Goal: Transaction & Acquisition: Purchase product/service

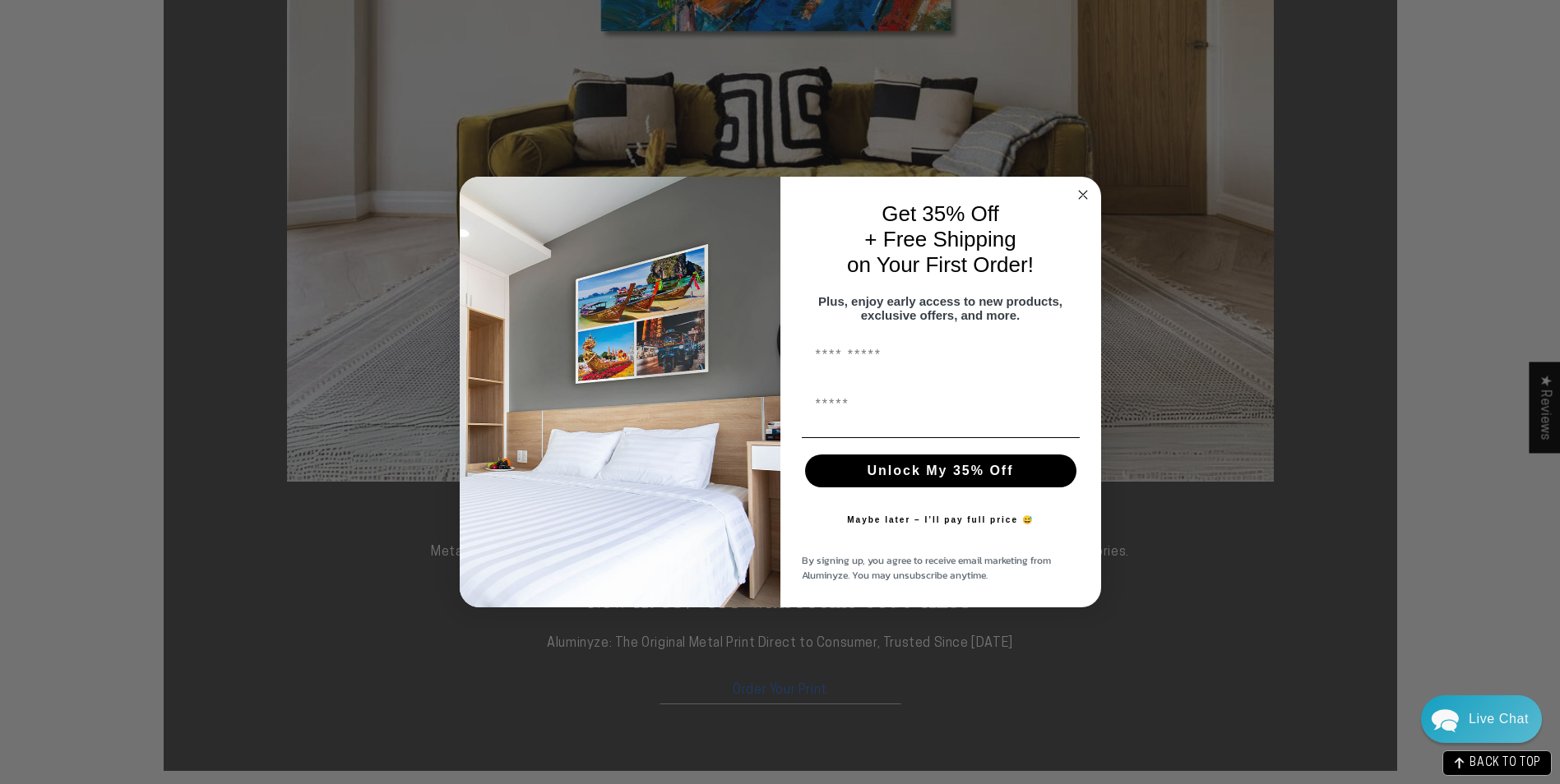
scroll to position [549, 0]
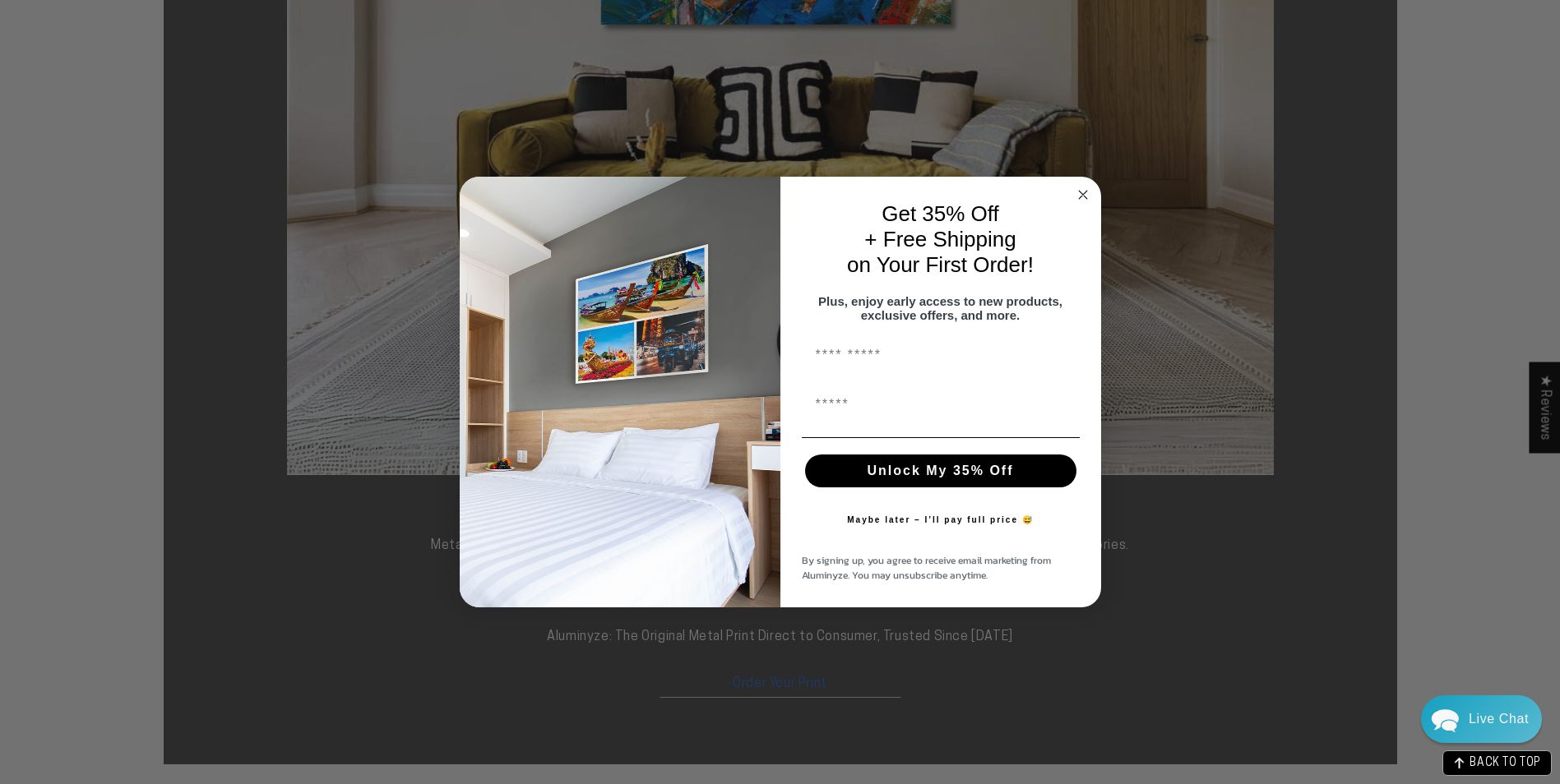
click at [1081, 187] on circle "Close dialog" at bounding box center [1082, 195] width 19 height 19
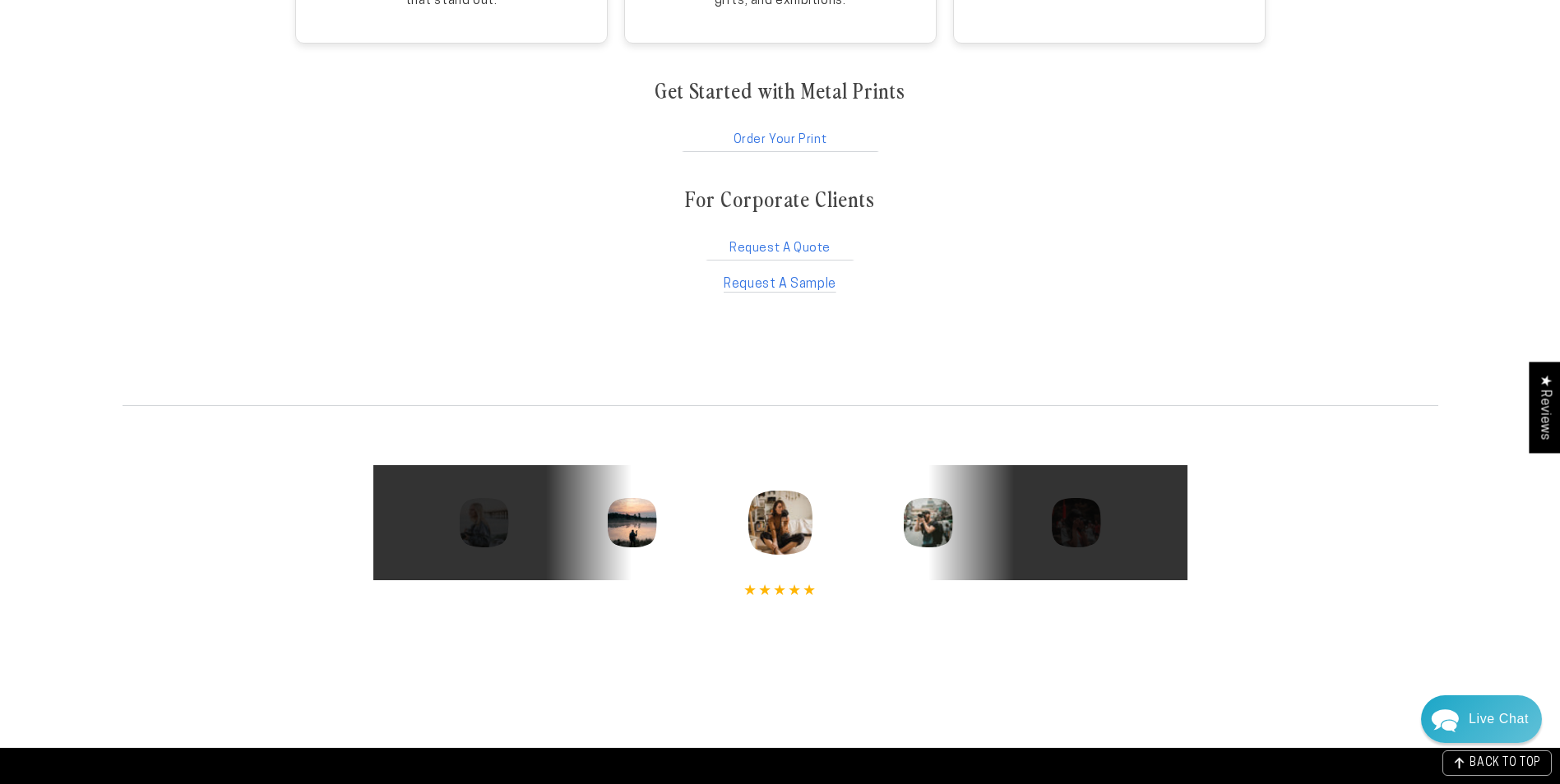
scroll to position [3015, 0]
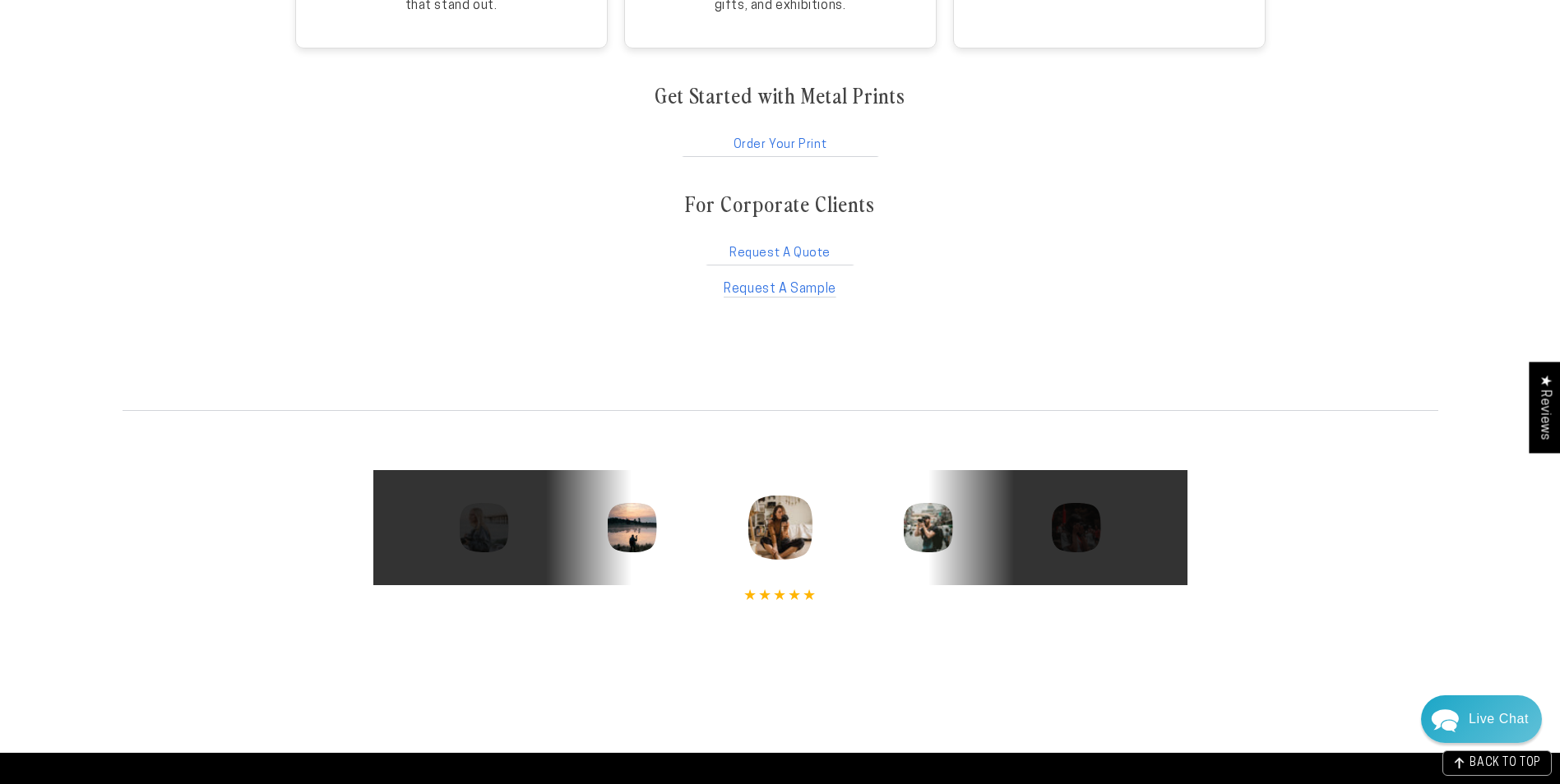
click at [785, 248] on link "Request A Quote" at bounding box center [780, 250] width 152 height 31
drag, startPoint x: 784, startPoint y: 239, endPoint x: 800, endPoint y: 229, distance: 18.9
click at [749, 139] on link "Order Your Print" at bounding box center [780, 141] width 201 height 31
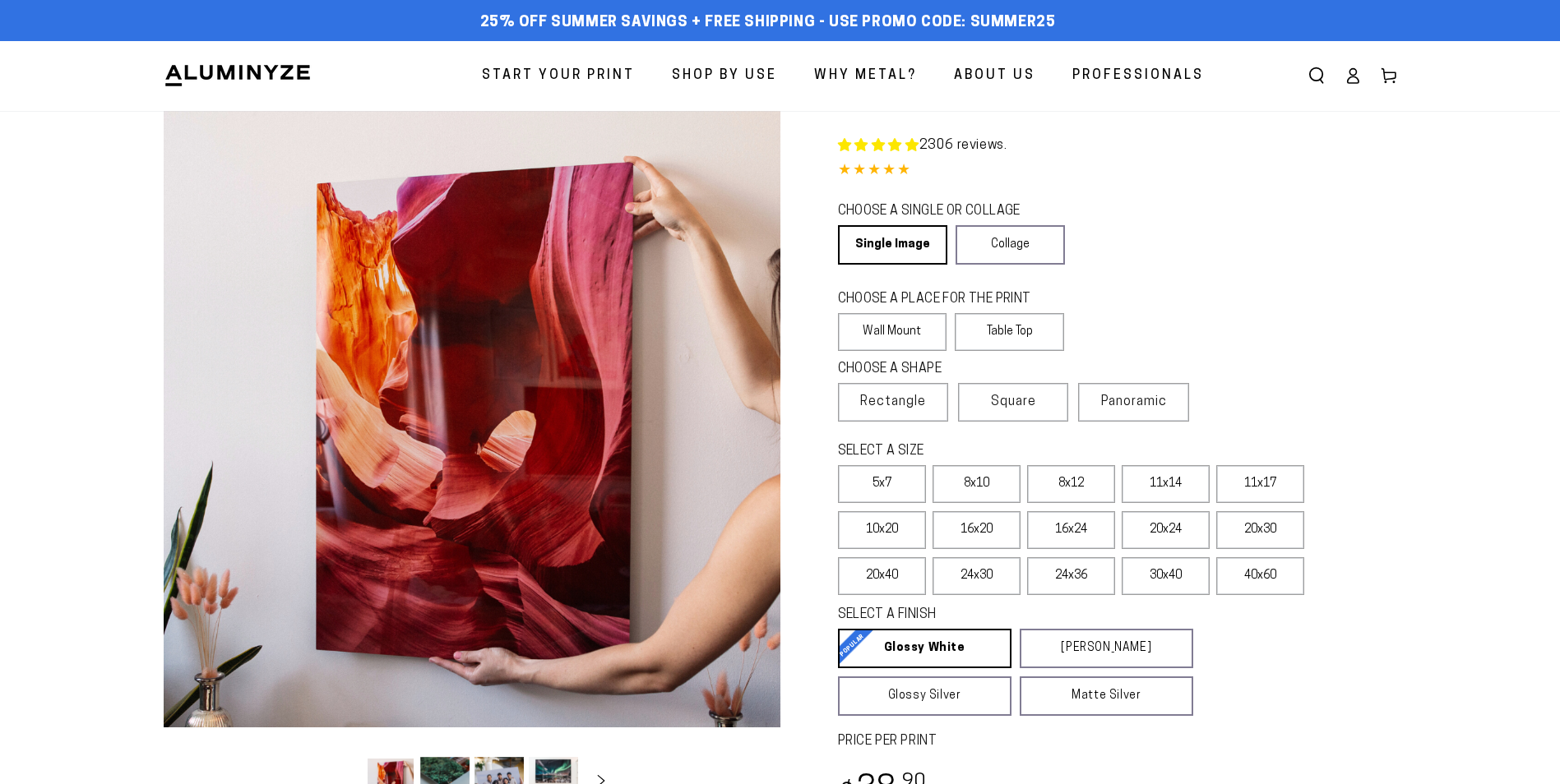
select select "**********"
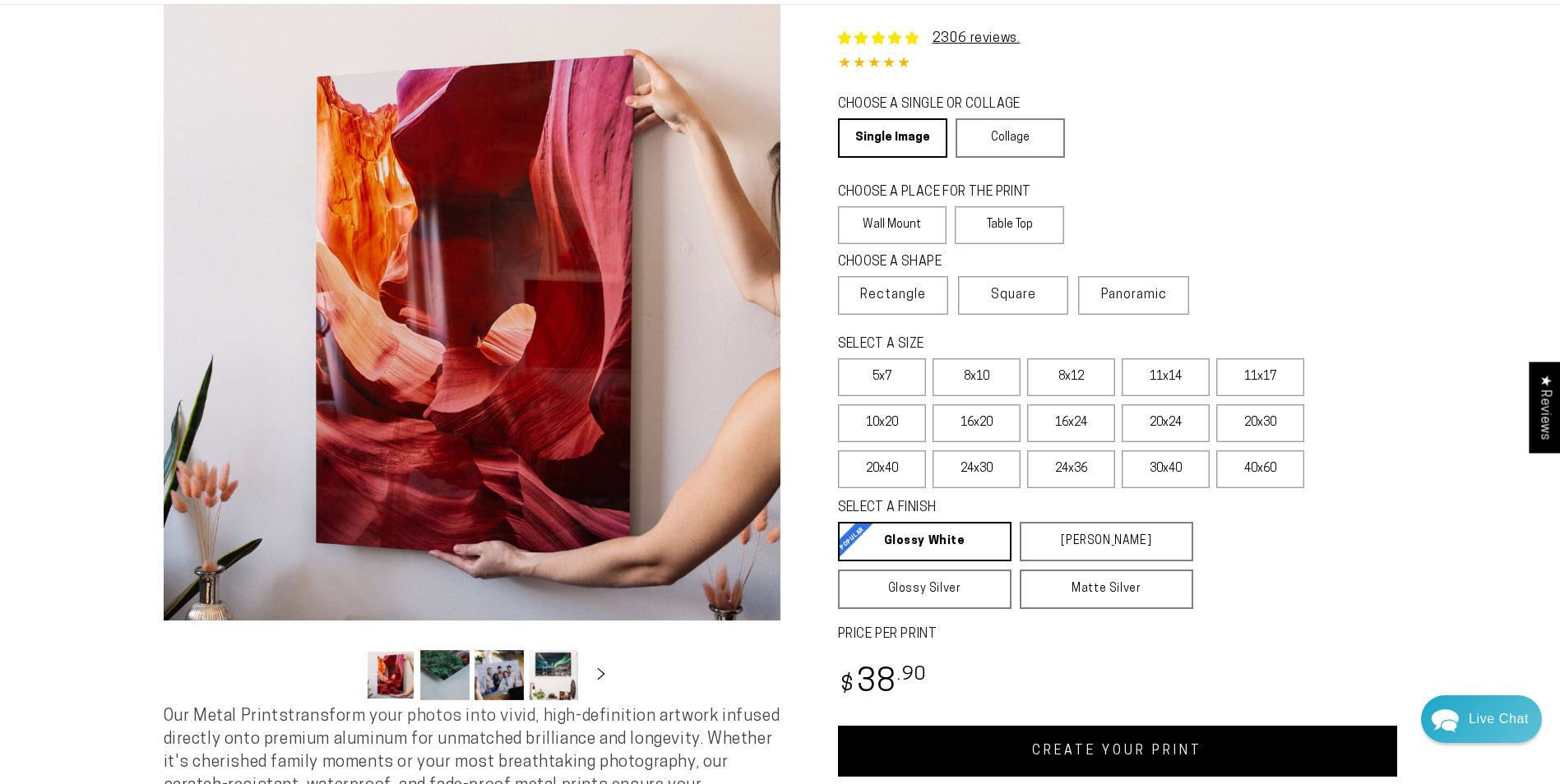
scroll to position [164, 0]
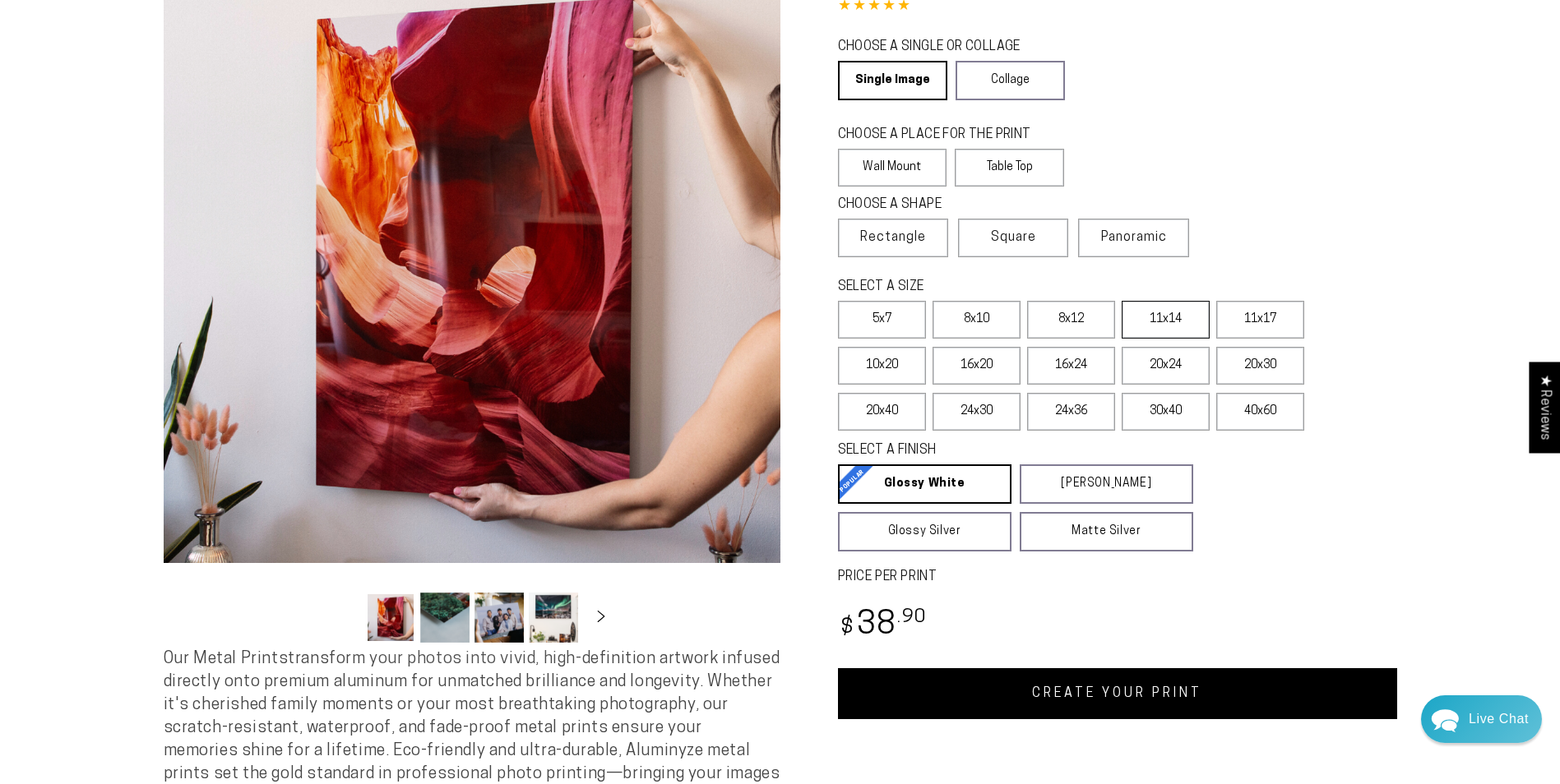
click at [1167, 319] on label "11x14" at bounding box center [1166, 319] width 88 height 37
click at [1274, 314] on label "11x17" at bounding box center [1260, 319] width 88 height 37
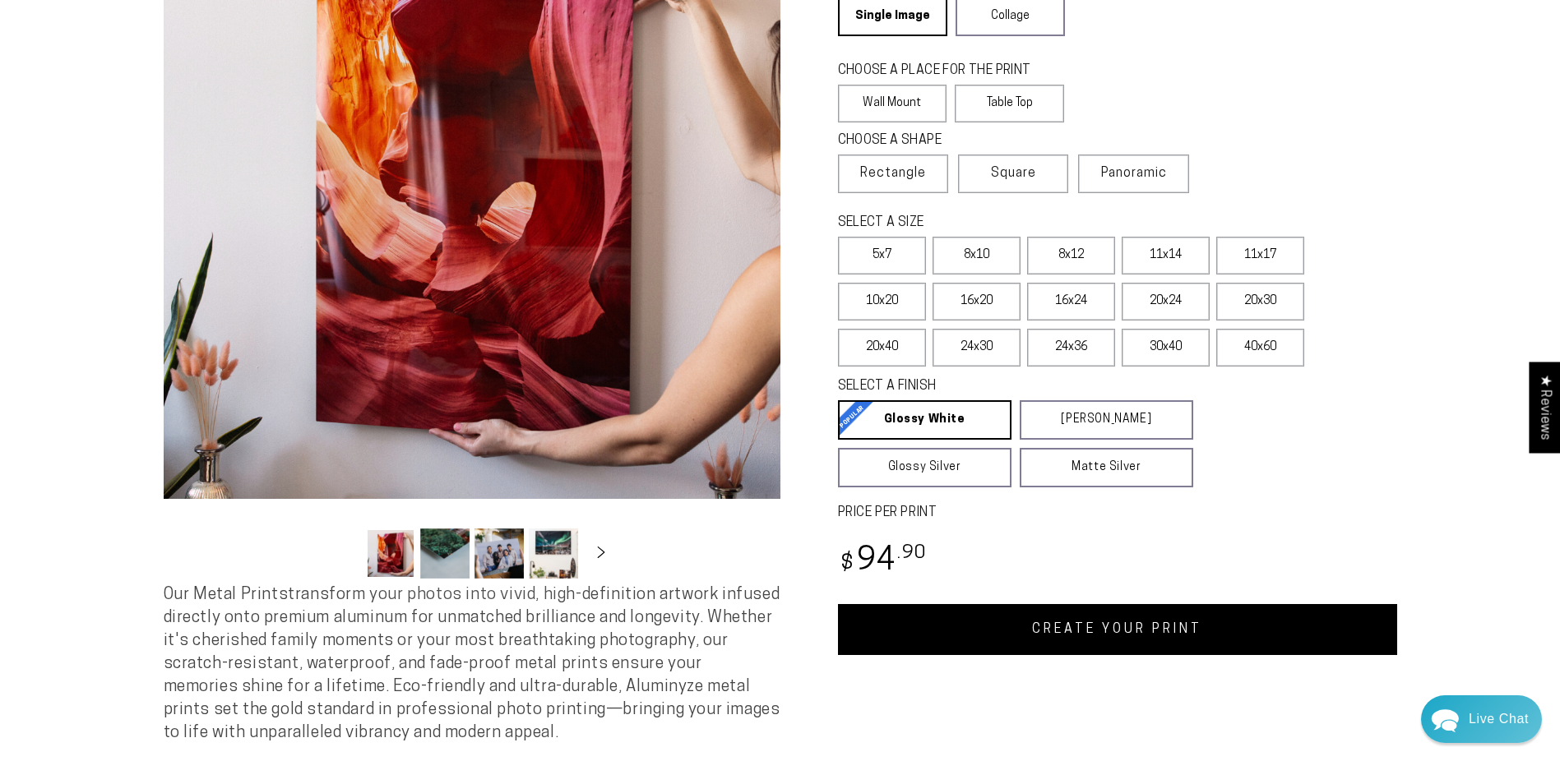
scroll to position [246, 0]
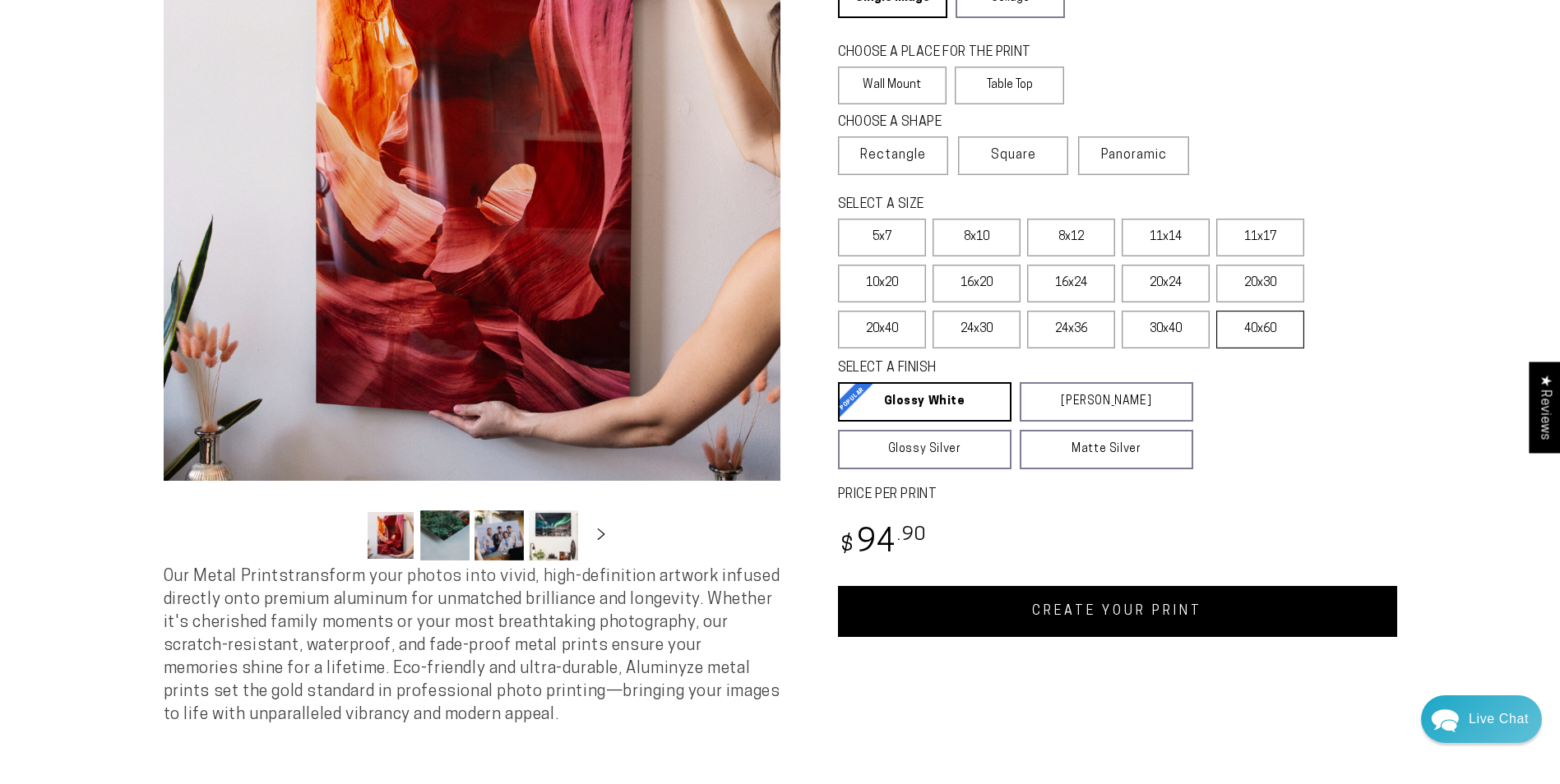
click at [1265, 332] on label "40x60" at bounding box center [1260, 329] width 88 height 37
click at [1447, 330] on section "Skip to product information Open media 1 in modal Open media 2 in modal Open me…" at bounding box center [780, 309] width 1560 height 892
click at [1070, 242] on label "8x12" at bounding box center [1071, 237] width 88 height 37
click at [1169, 236] on label "11x14" at bounding box center [1166, 237] width 88 height 37
click at [1262, 234] on label "11x17" at bounding box center [1260, 237] width 88 height 37
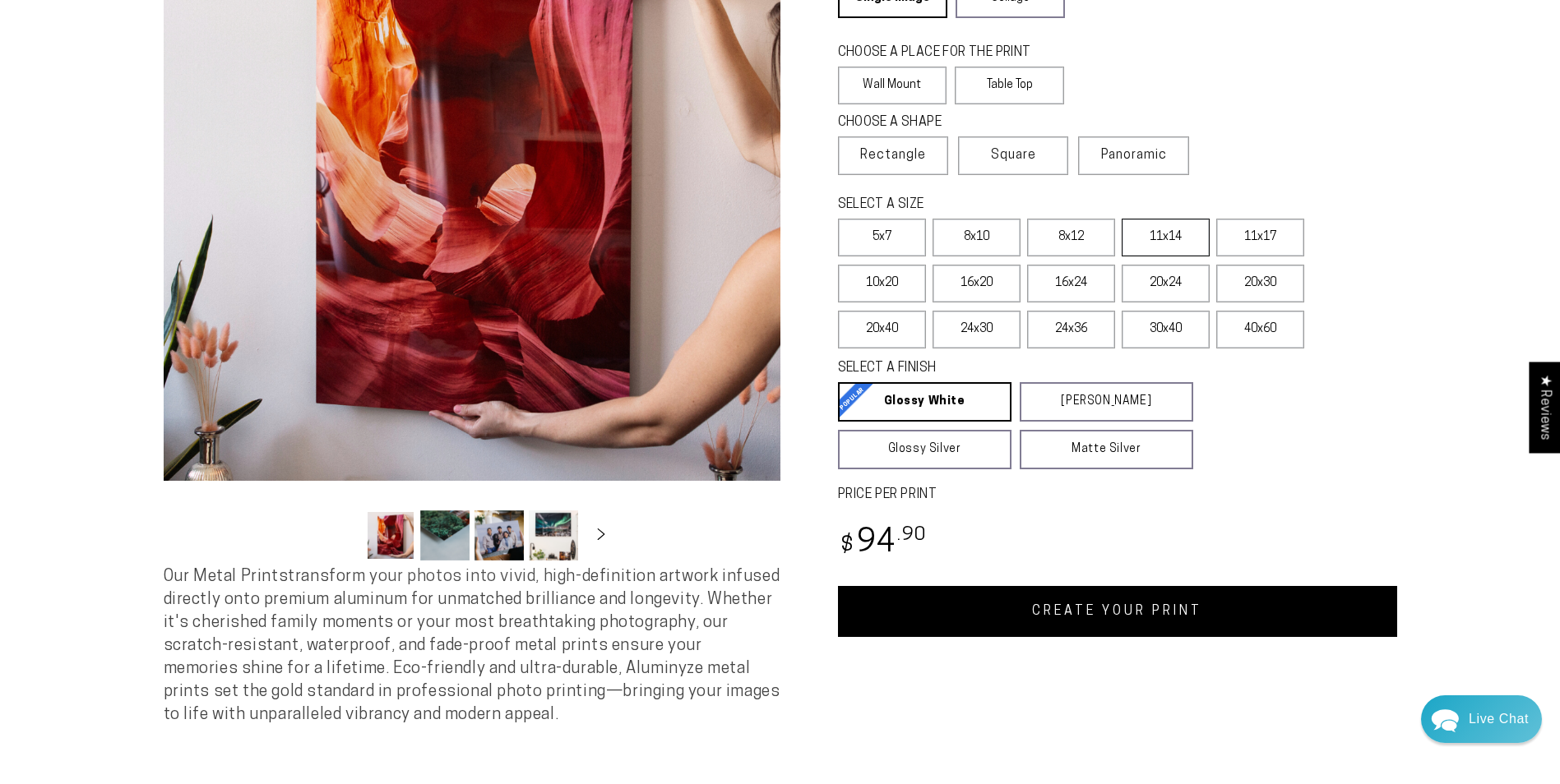
click at [1180, 235] on label "11x14" at bounding box center [1166, 237] width 88 height 37
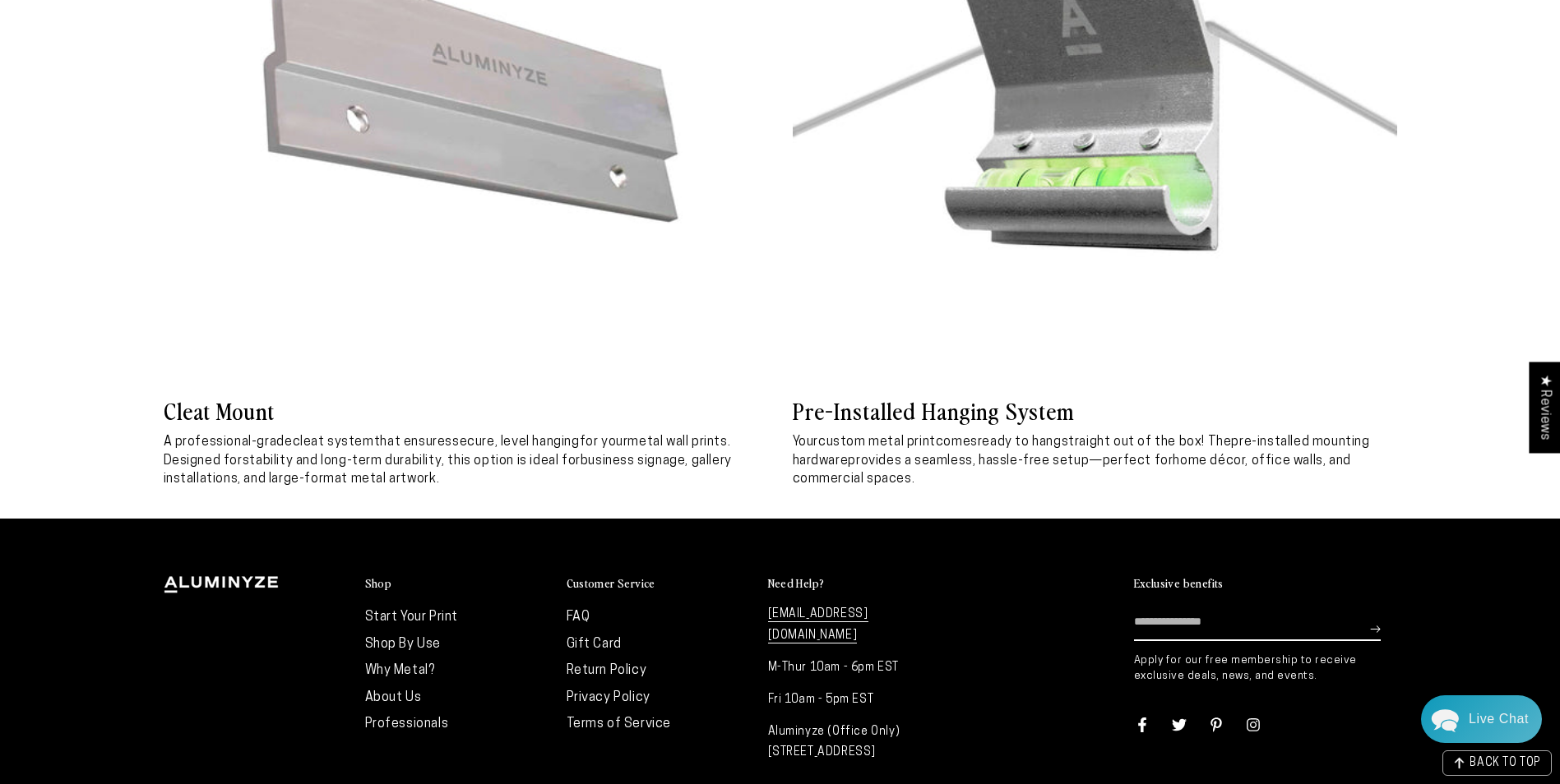
scroll to position [7563, 0]
